Goal: Information Seeking & Learning: Learn about a topic

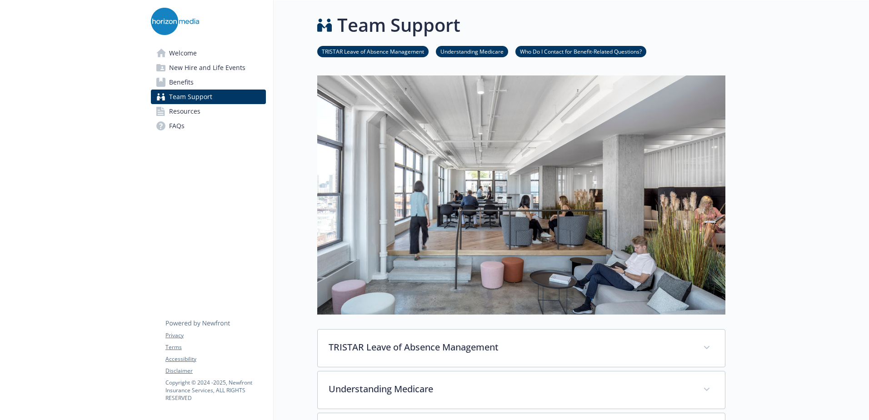
click at [197, 81] on link "Benefits" at bounding box center [208, 82] width 115 height 15
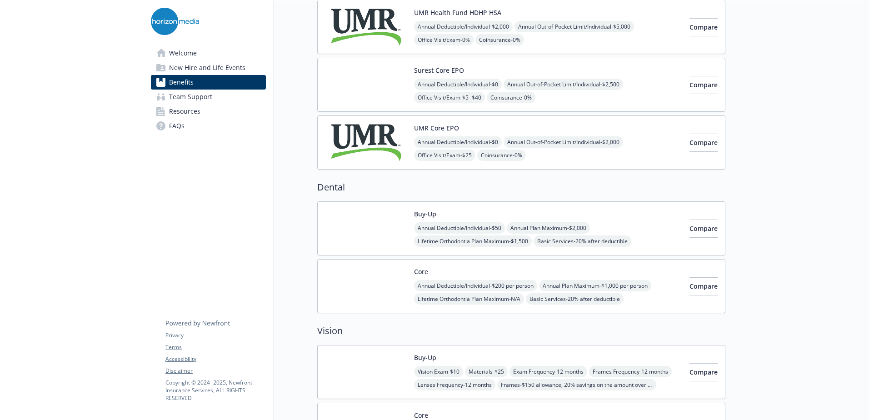
scroll to position [182, 0]
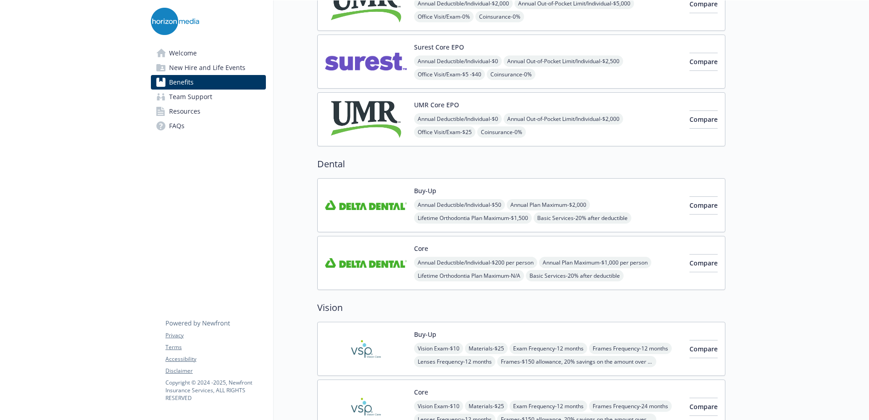
click at [628, 206] on div "Annual Deductible/Individual - $50 Annual Plan Maximum - $2,000 Lifetime Orthod…" at bounding box center [548, 218] width 268 height 38
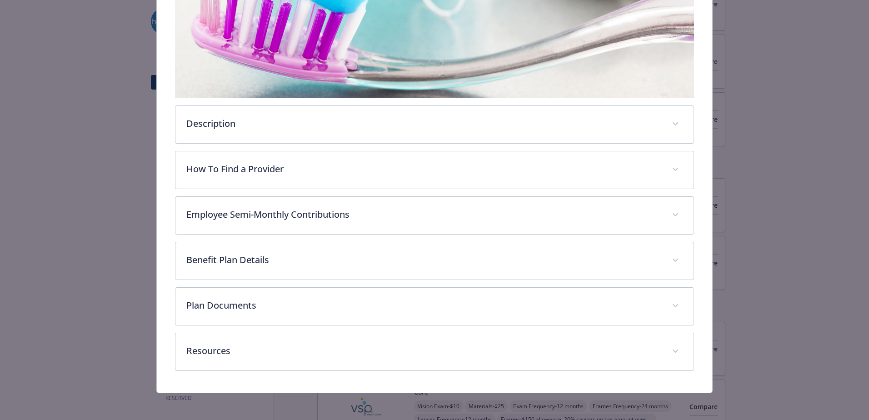
scroll to position [218, 0]
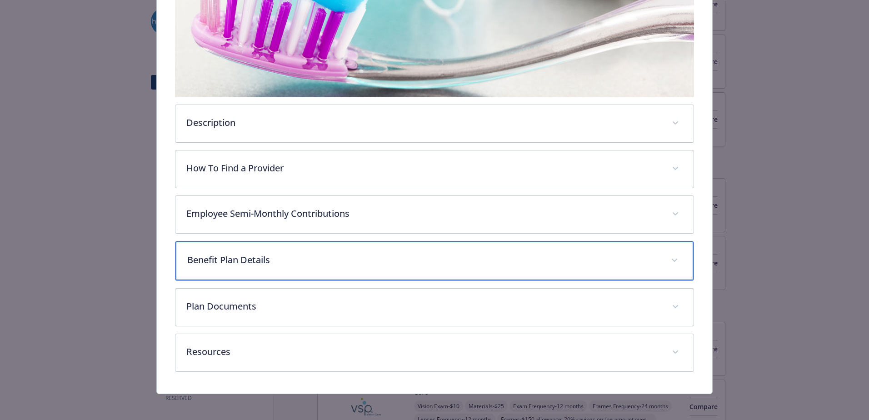
click at [283, 260] on p "Benefit Plan Details" at bounding box center [423, 260] width 472 height 14
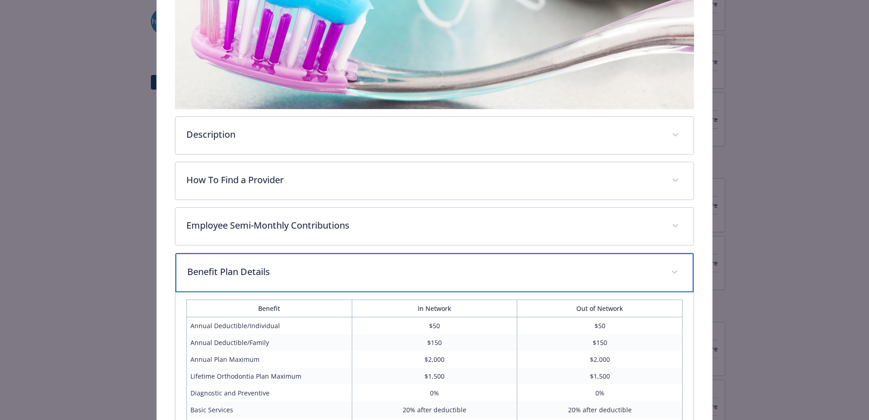
scroll to position [159, 0]
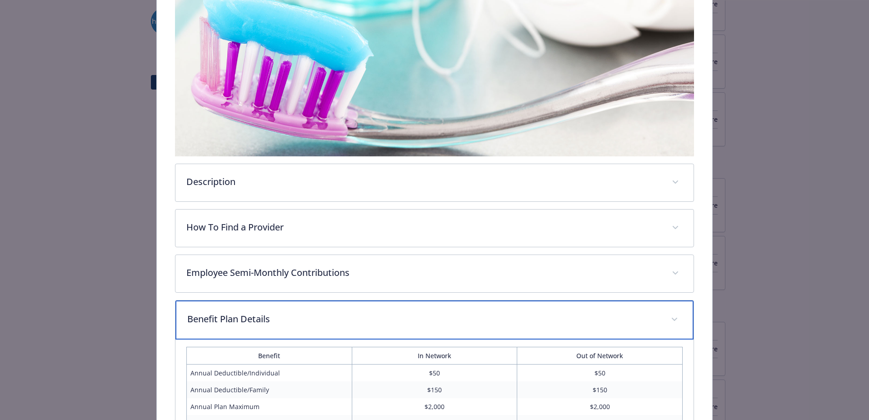
click at [292, 308] on div "Benefit Plan Details" at bounding box center [434, 319] width 518 height 39
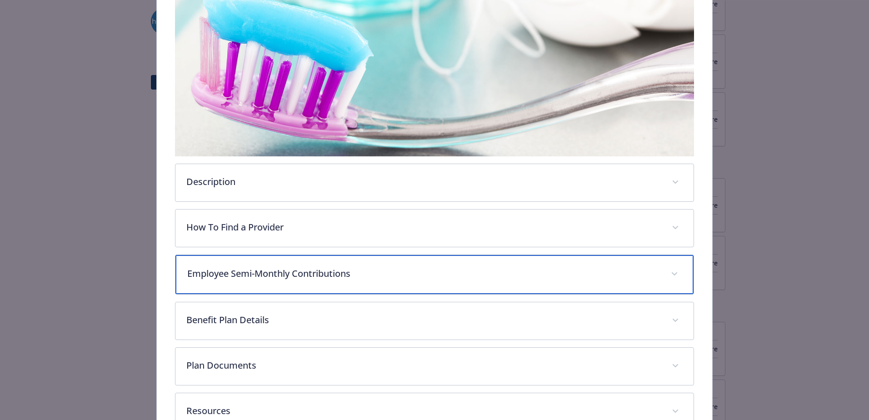
click at [306, 267] on p "Employee Semi-Monthly Contributions" at bounding box center [423, 274] width 472 height 14
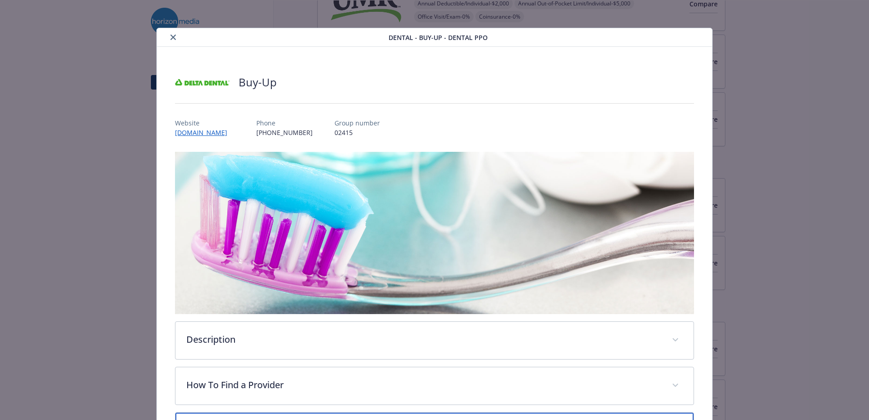
scroll to position [0, 0]
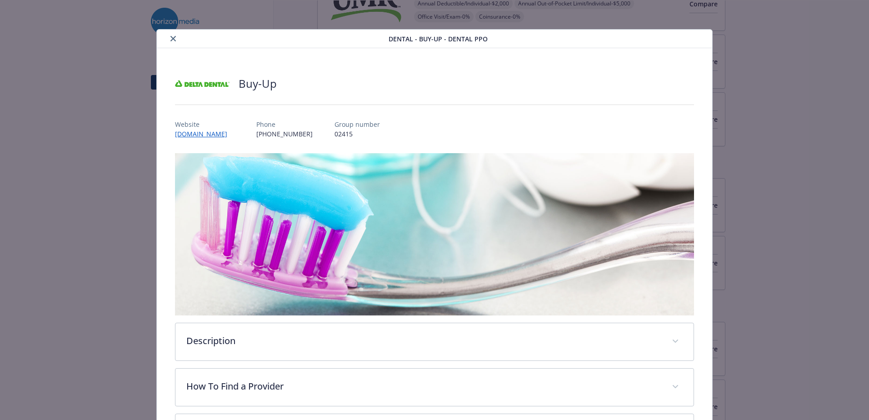
click at [170, 40] on icon "close" at bounding box center [172, 38] width 5 height 5
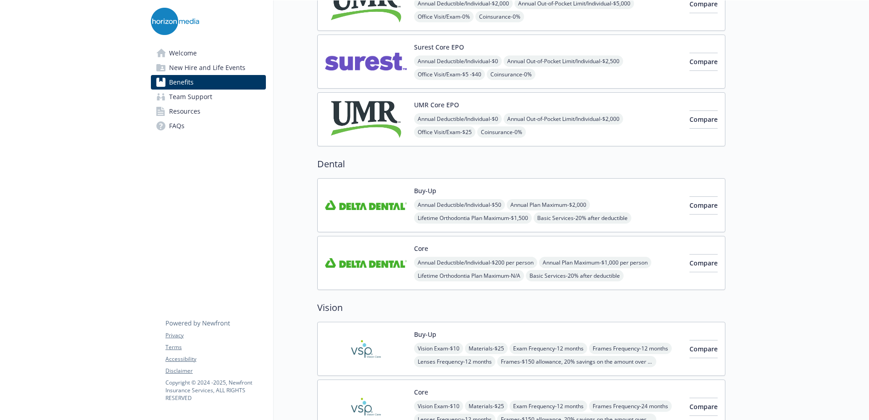
click at [627, 260] on div "Annual Deductible/Individual - $200 per person Annual Plan Maximum - $1,000 per…" at bounding box center [548, 276] width 268 height 38
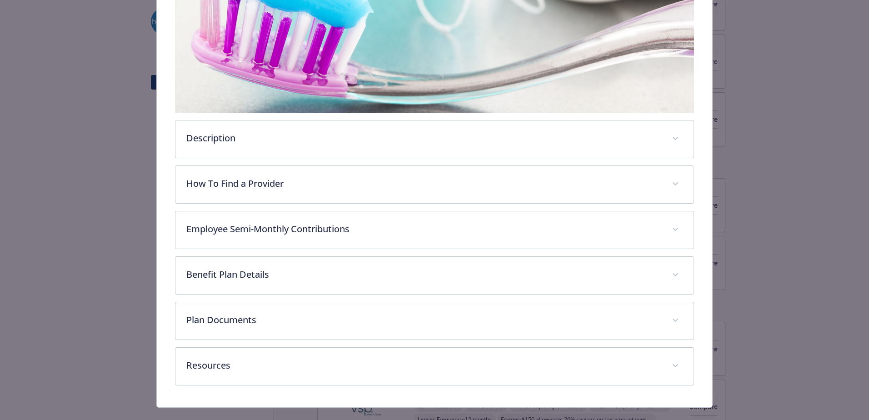
scroll to position [207, 0]
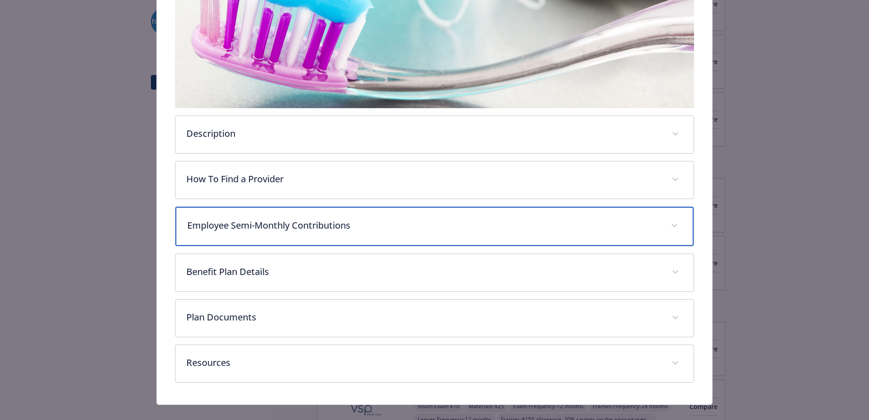
click at [392, 227] on p "Employee Semi-Monthly Contributions" at bounding box center [423, 225] width 472 height 14
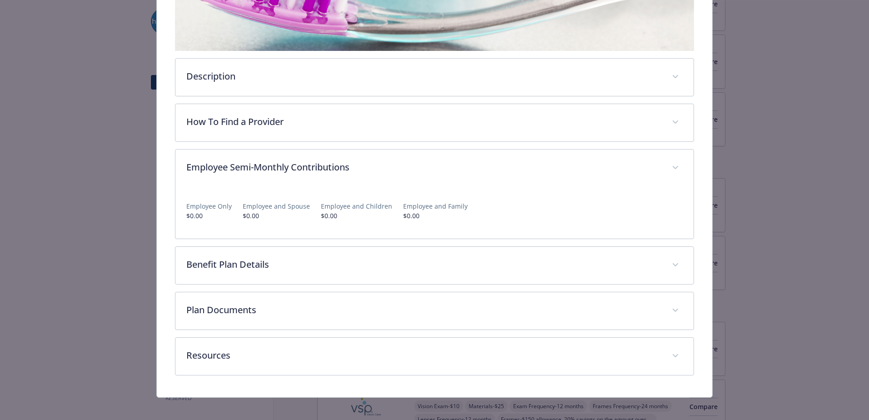
scroll to position [270, 0]
